Goal: Task Accomplishment & Management: Manage account settings

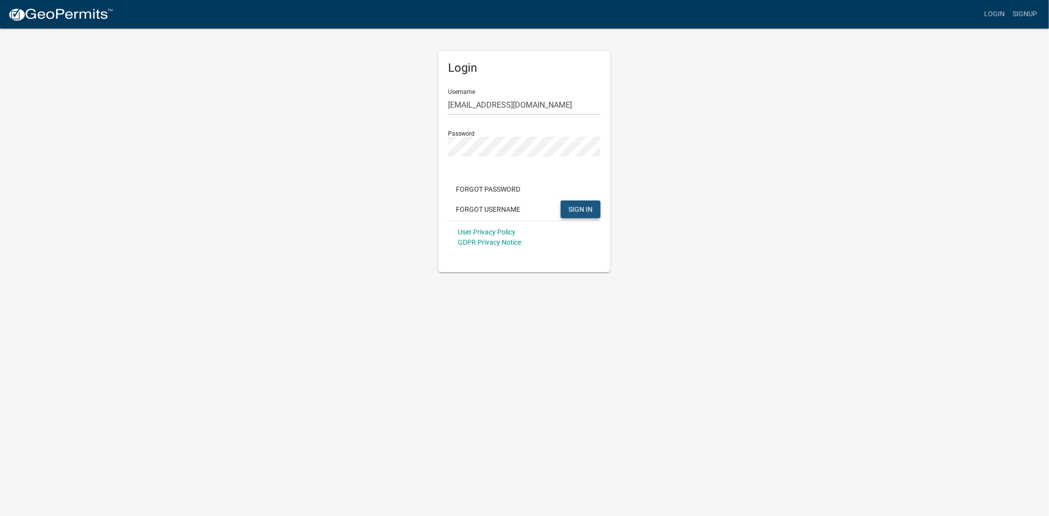
click at [574, 209] on span "SIGN IN" at bounding box center [580, 209] width 24 height 8
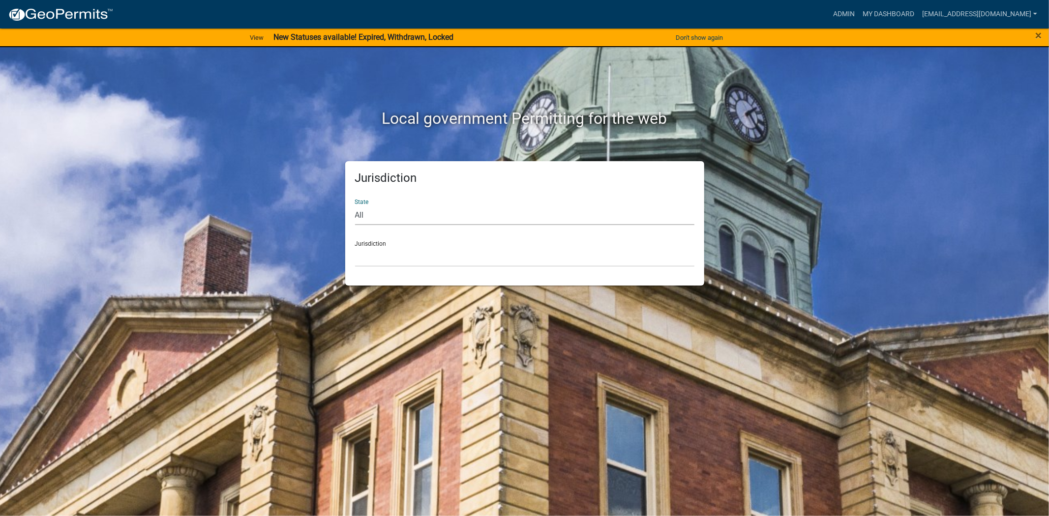
click at [387, 217] on select "All Colorado Georgia Indiana Iowa Kansas Minnesota Ohio South Carolina Wisconsin" at bounding box center [524, 215] width 339 height 20
select select "South Carolina"
click at [355, 205] on select "All Colorado Georgia Indiana Iowa Kansas Minnesota Ohio South Carolina Wisconsin" at bounding box center [524, 215] width 339 height 20
click at [385, 252] on select "Abbeville County, South Carolina Jasper County, South Carolina" at bounding box center [524, 257] width 339 height 20
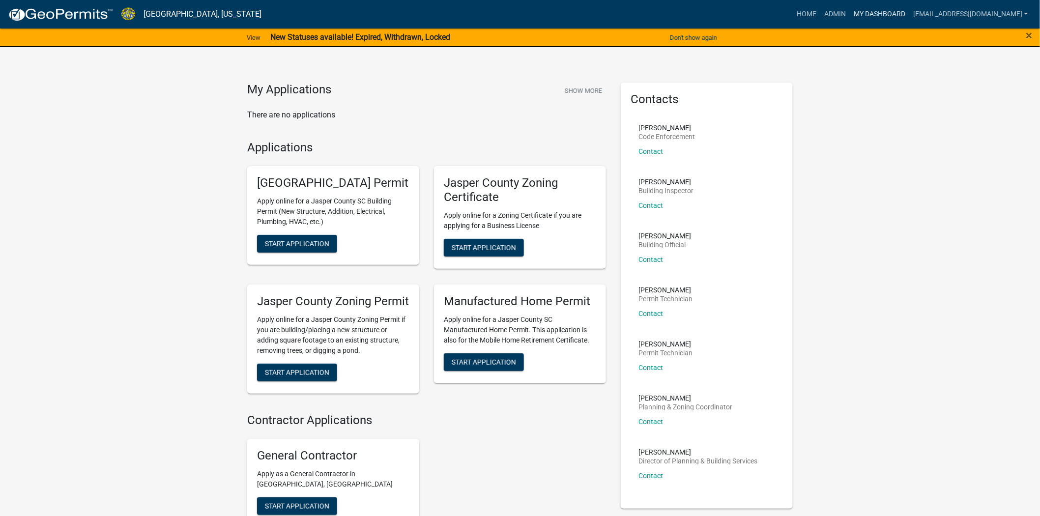
click at [877, 9] on link "My Dashboard" at bounding box center [879, 14] width 59 height 19
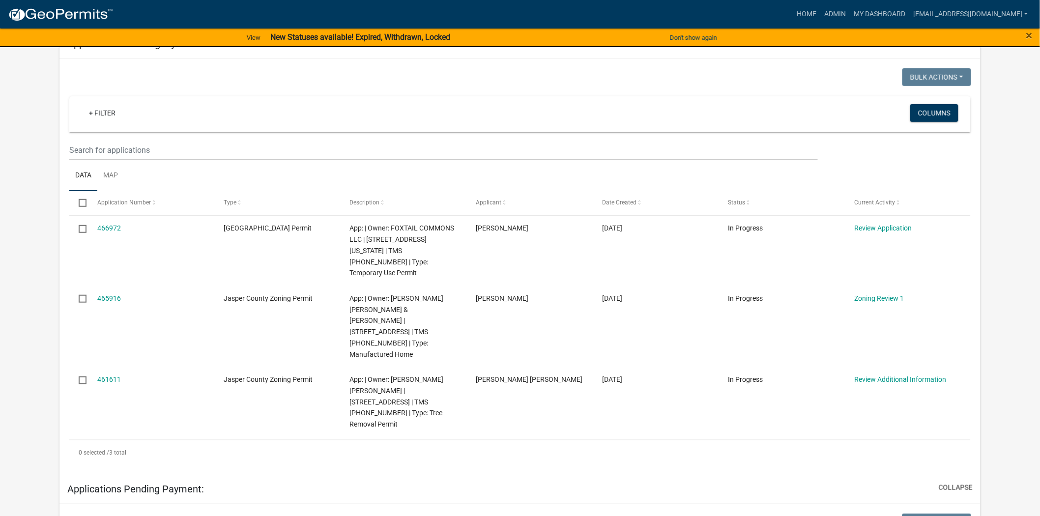
scroll to position [164, 0]
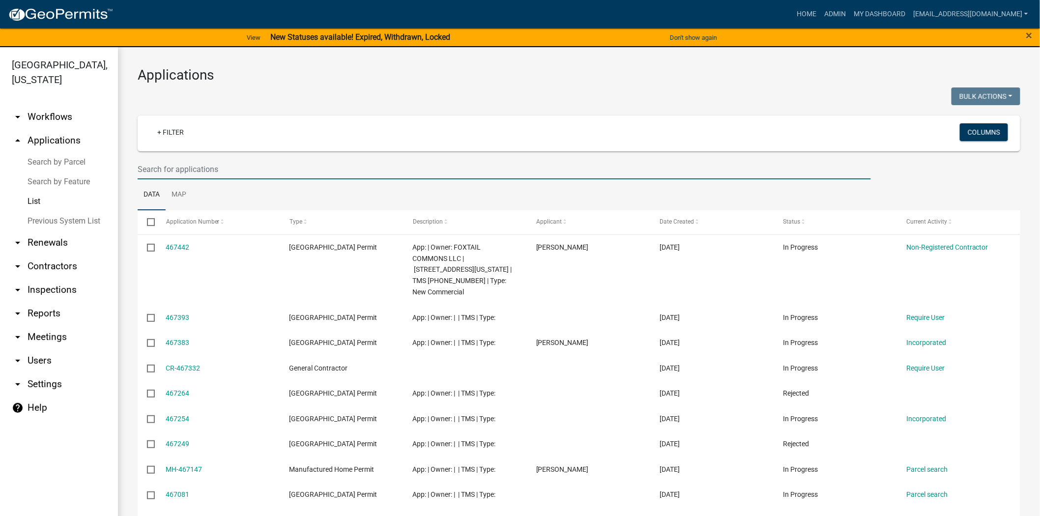
click at [303, 173] on input "text" at bounding box center [505, 169] width 734 height 20
